Goal: Task Accomplishment & Management: Use online tool/utility

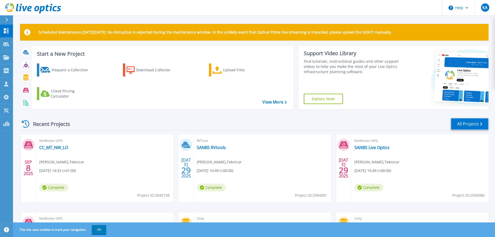
click at [472, 123] on link "All Projects" at bounding box center [470, 124] width 38 height 12
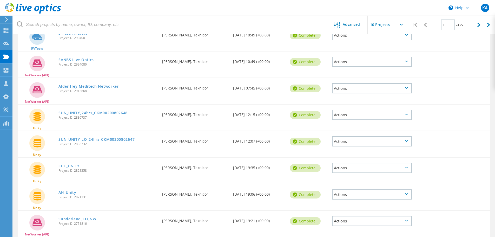
scroll to position [97, 0]
click at [478, 26] on icon at bounding box center [479, 25] width 3 height 4
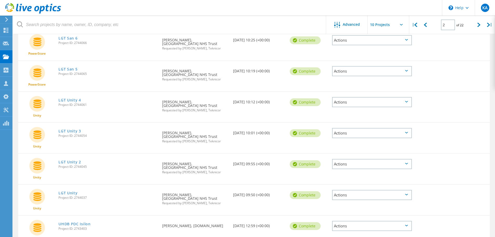
scroll to position [175, 0]
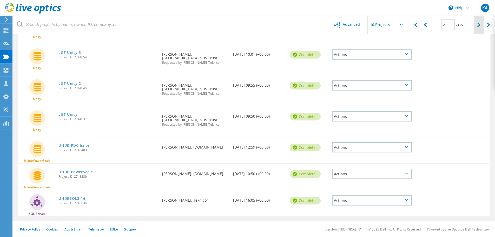
click at [477, 24] on div at bounding box center [479, 25] width 11 height 18
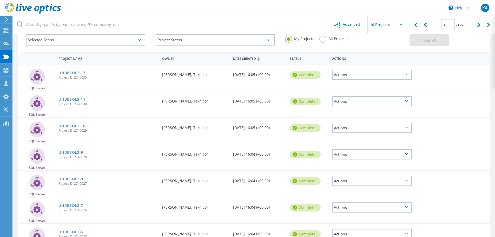
scroll to position [0, 0]
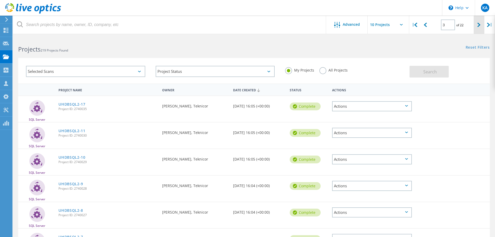
click at [476, 24] on div at bounding box center [479, 25] width 11 height 18
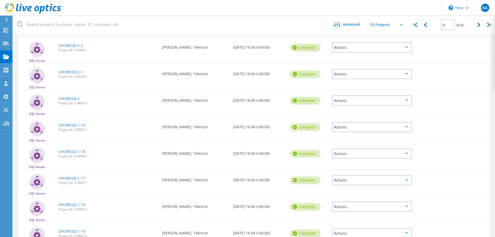
scroll to position [145, 0]
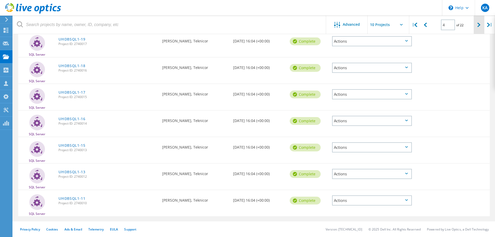
click at [474, 27] on div at bounding box center [479, 25] width 11 height 18
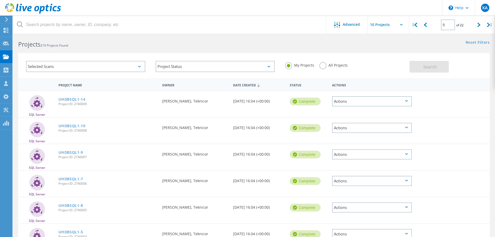
scroll to position [0, 0]
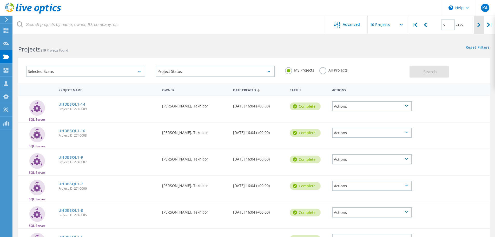
click at [476, 25] on div at bounding box center [479, 25] width 11 height 18
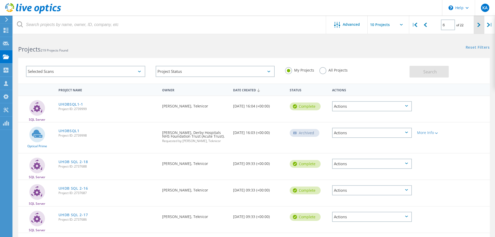
click at [475, 24] on div at bounding box center [479, 25] width 11 height 18
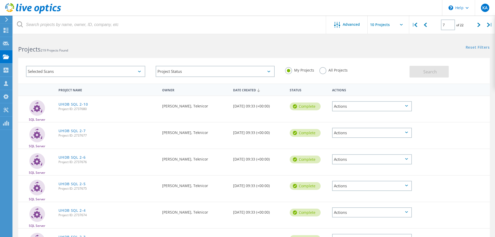
scroll to position [145, 0]
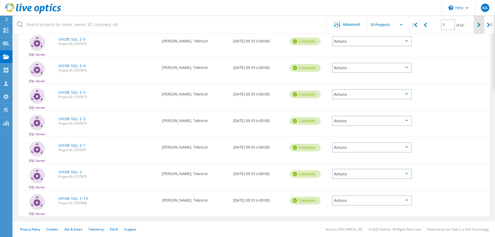
click at [479, 28] on div at bounding box center [479, 25] width 11 height 18
click at [479, 27] on div at bounding box center [479, 25] width 11 height 18
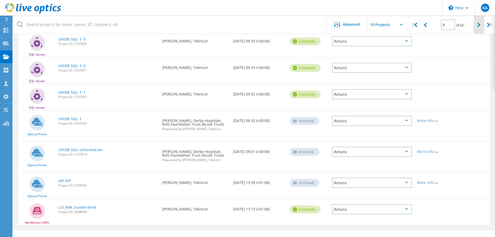
click at [479, 27] on div at bounding box center [479, 25] width 11 height 18
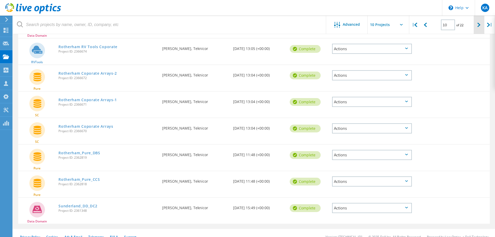
click at [481, 24] on div at bounding box center [479, 25] width 11 height 18
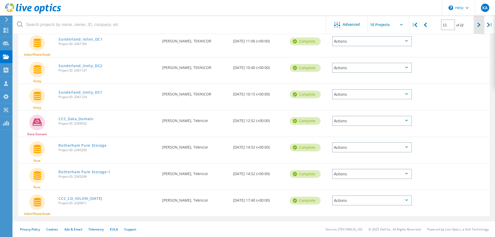
click at [478, 23] on icon at bounding box center [479, 25] width 3 height 4
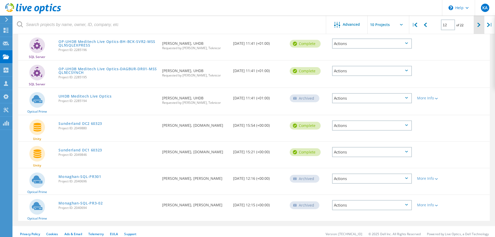
click at [478, 23] on icon at bounding box center [479, 25] width 3 height 4
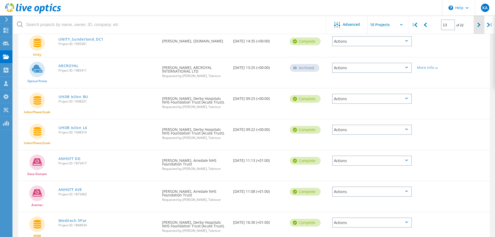
click at [478, 23] on icon at bounding box center [479, 25] width 3 height 4
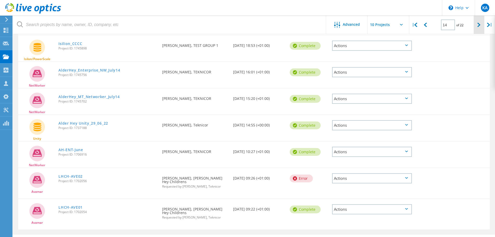
click at [478, 23] on icon at bounding box center [479, 25] width 3 height 4
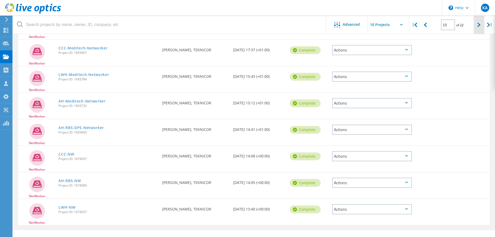
click at [478, 23] on icon at bounding box center [479, 25] width 3 height 4
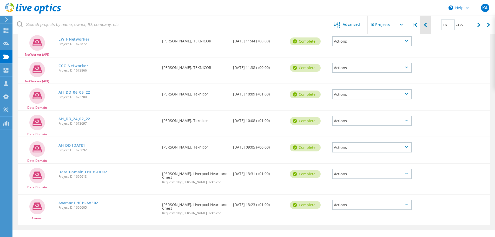
click at [425, 25] on icon at bounding box center [425, 25] width 3 height 4
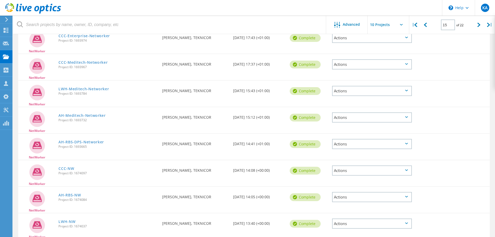
scroll to position [146, 0]
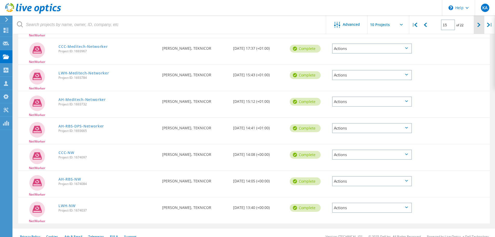
click at [479, 26] on icon at bounding box center [479, 25] width 3 height 4
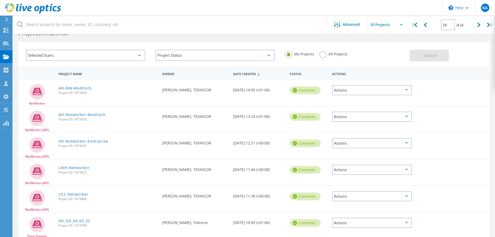
scroll to position [0, 0]
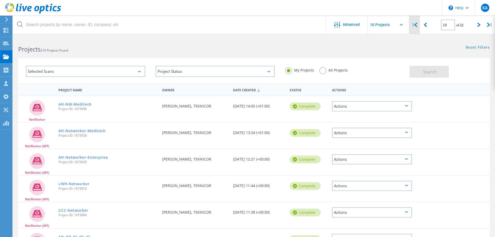
click at [414, 26] on div "|" at bounding box center [414, 25] width 11 height 18
type input "1"
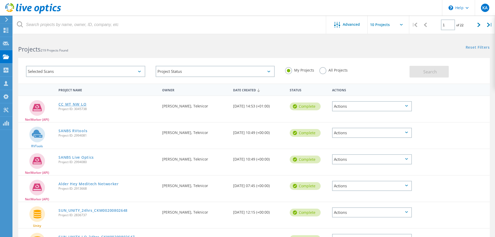
click at [67, 102] on link "CC_MT_NW_LO" at bounding box center [72, 104] width 28 height 4
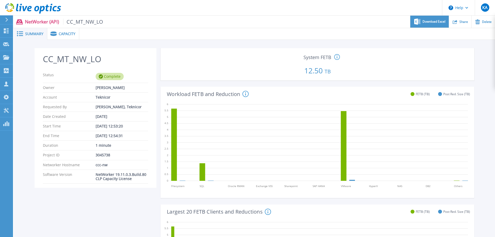
click at [440, 21] on span "Download Excel" at bounding box center [434, 21] width 23 height 3
